Goal: Task Accomplishment & Management: Complete application form

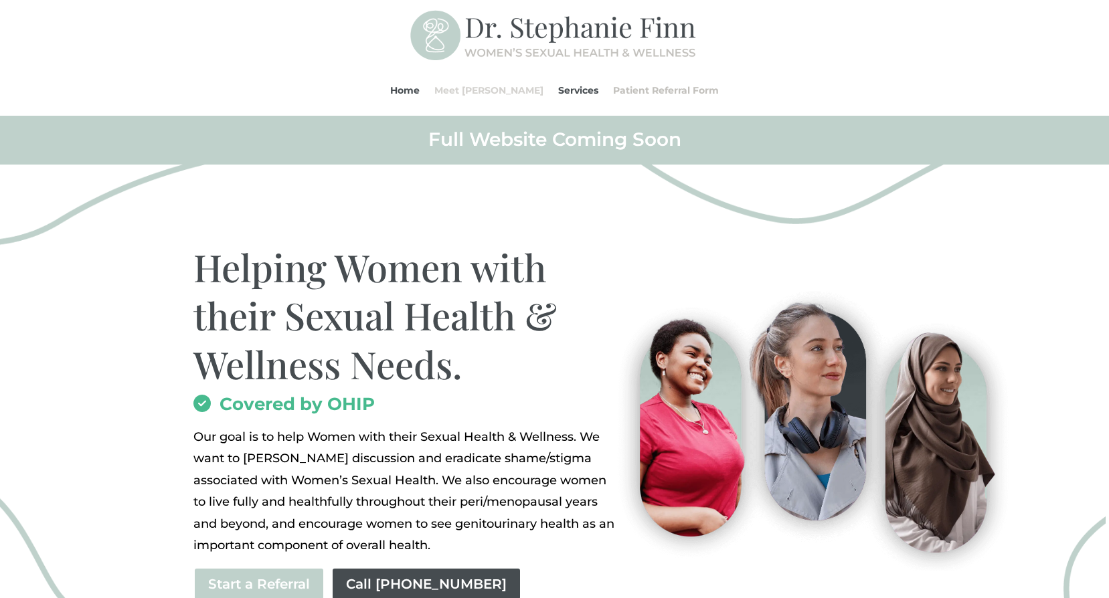
click at [503, 92] on link "Meet [PERSON_NAME]" at bounding box center [488, 90] width 109 height 51
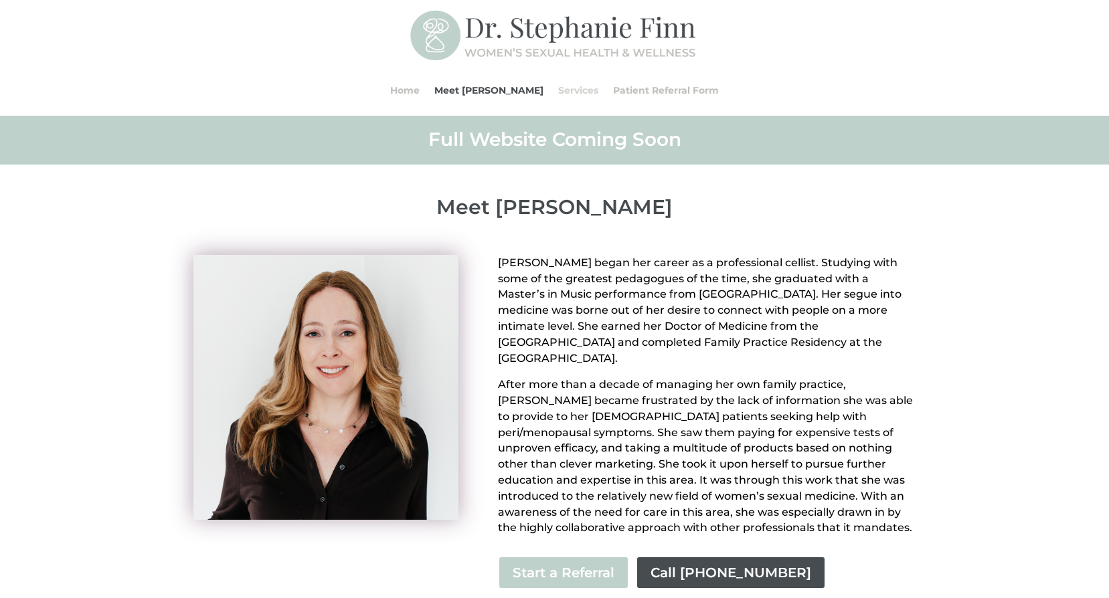
click at [558, 92] on link "Services" at bounding box center [578, 90] width 40 height 51
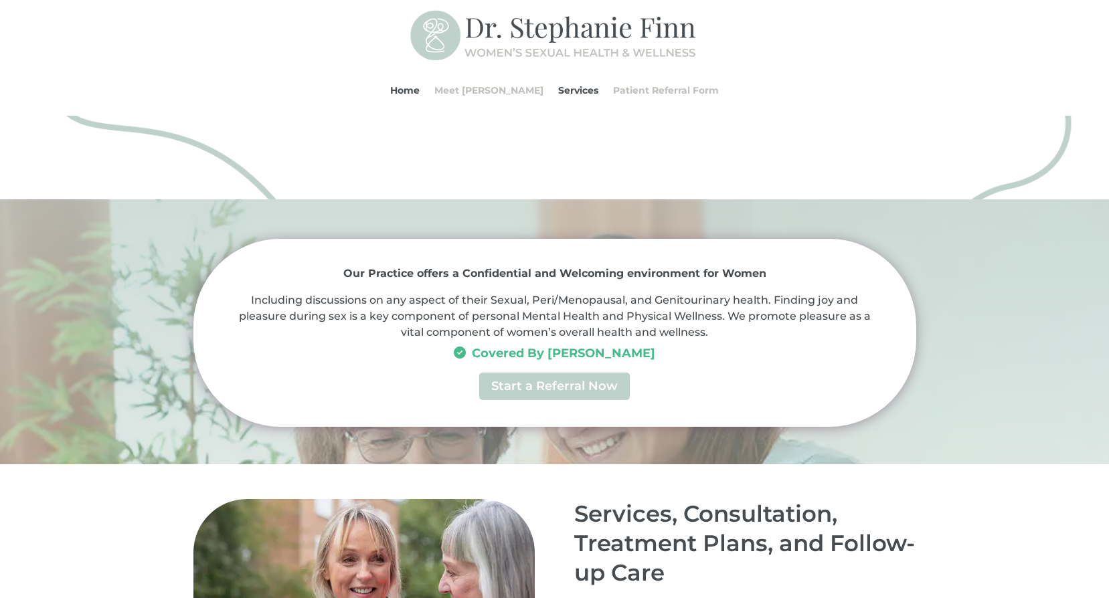
scroll to position [493, 0]
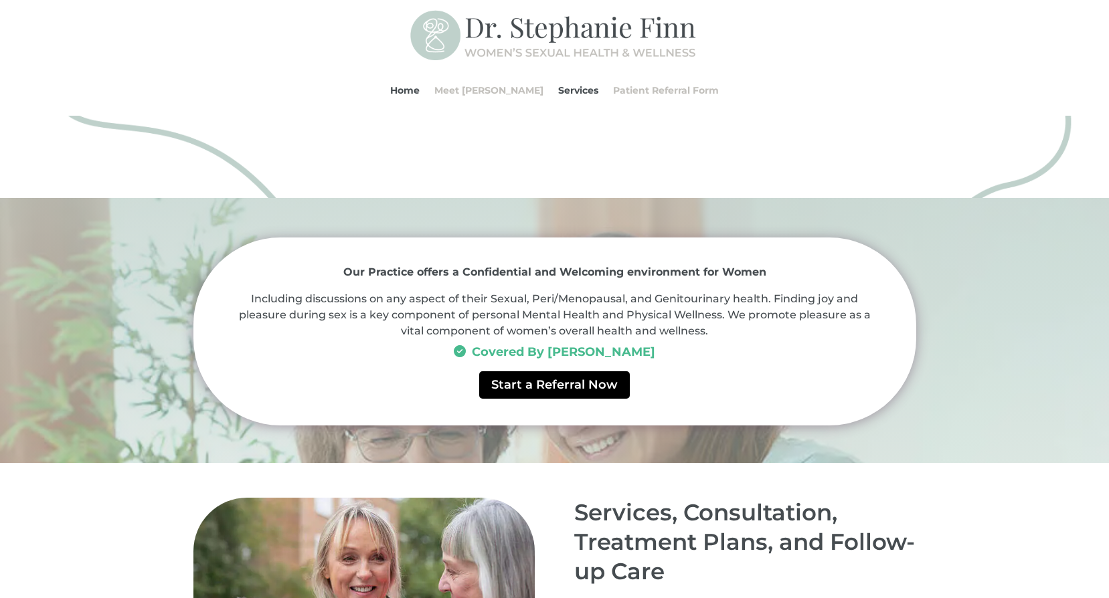
click at [565, 387] on link "Start a Referral Now" at bounding box center [554, 384] width 151 height 27
